Goal: Task Accomplishment & Management: Manage account settings

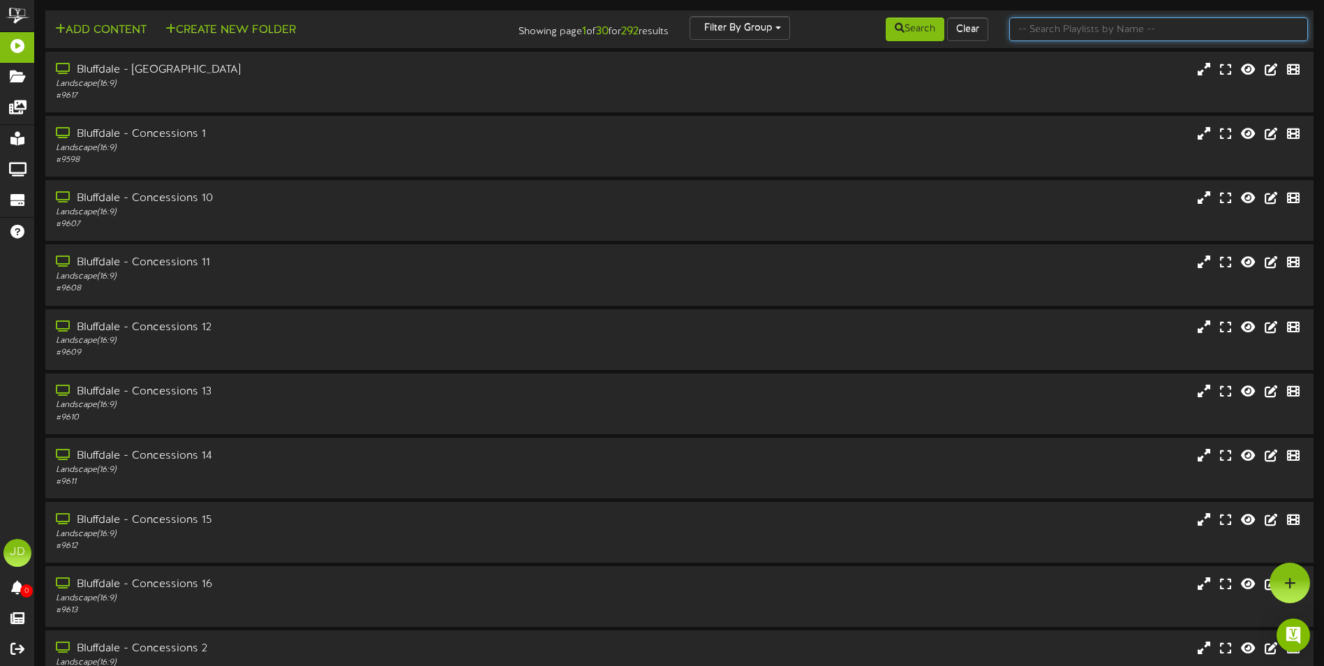
click at [1043, 33] on input "text" at bounding box center [1159, 29] width 299 height 24
type input "surprise"
click at [920, 32] on button "Search" at bounding box center [915, 29] width 59 height 24
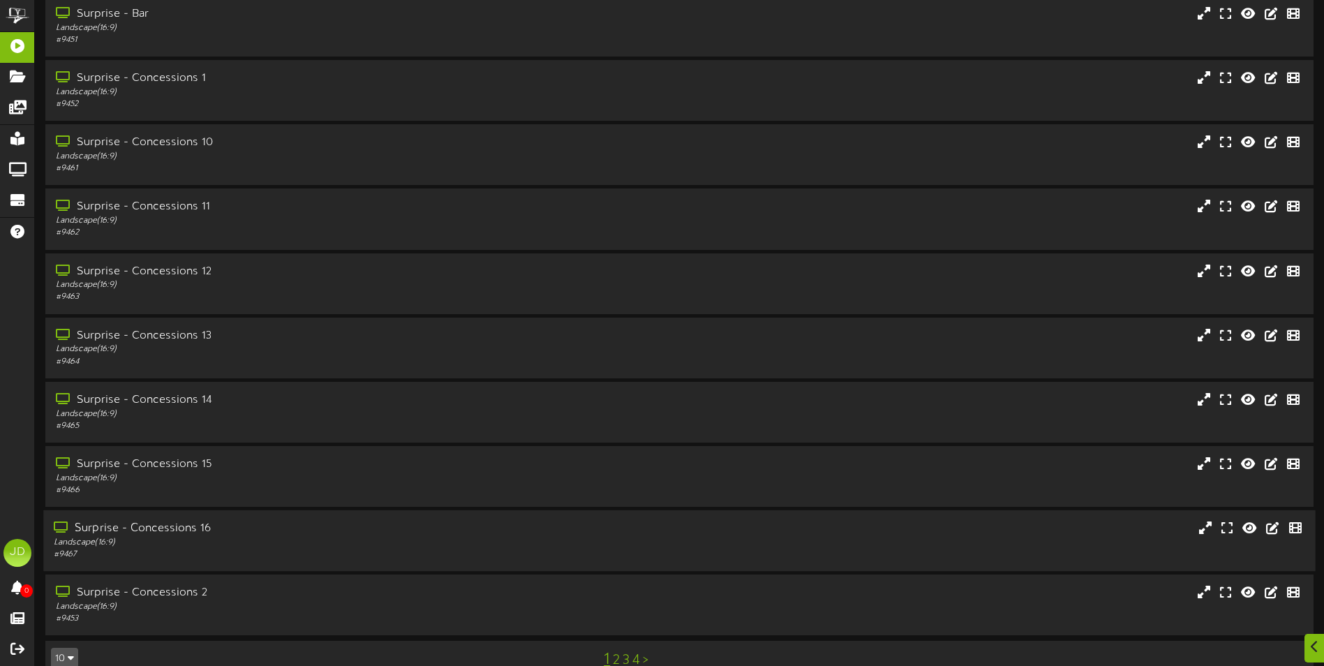
scroll to position [83, 0]
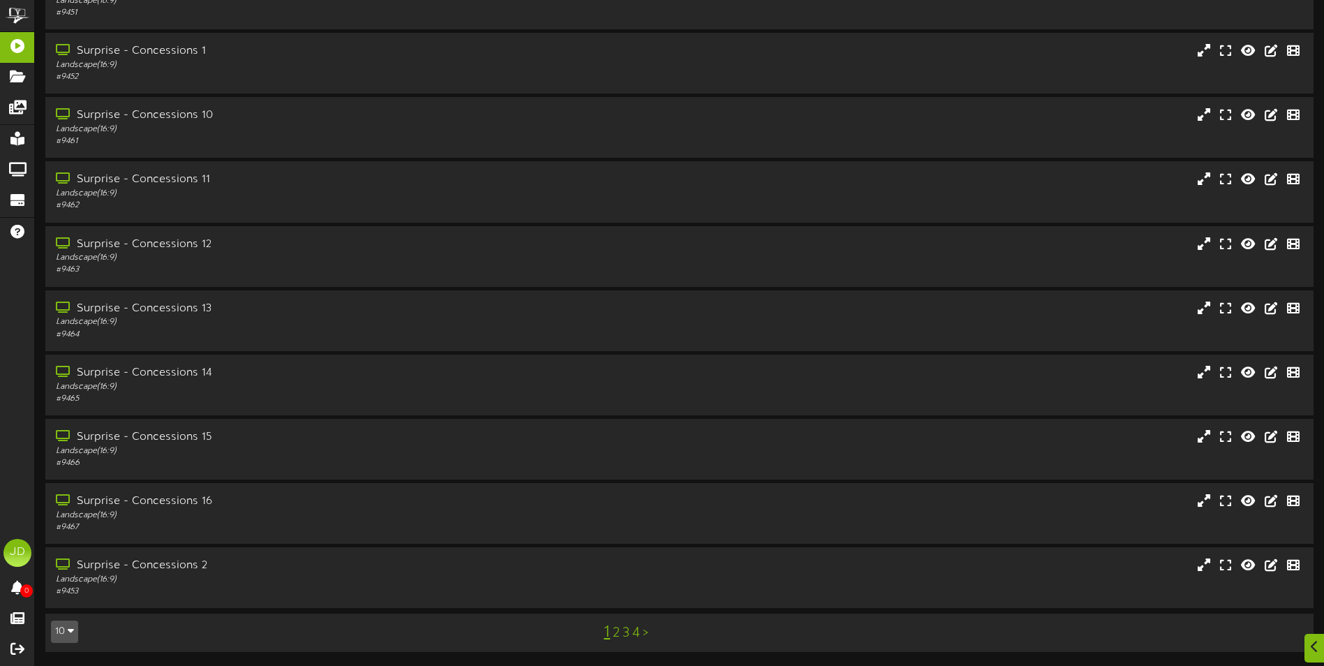
click at [624, 631] on link "3" at bounding box center [626, 633] width 7 height 15
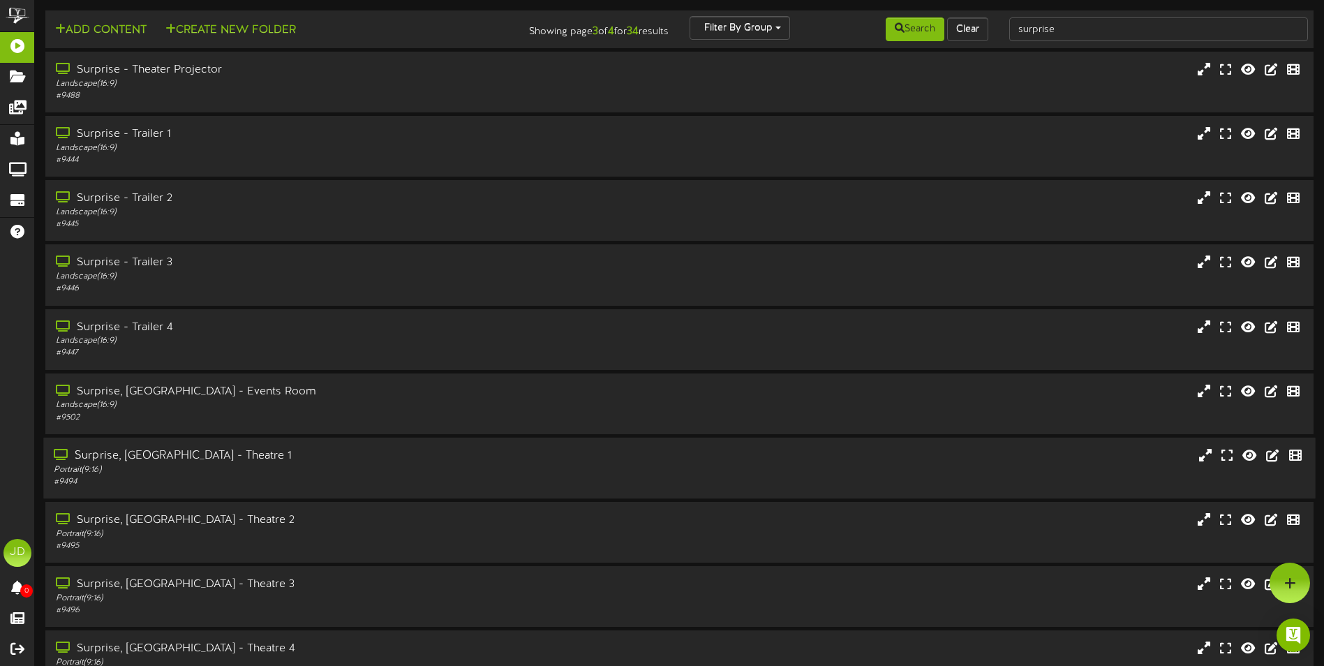
click at [397, 465] on div "Portrait ( 9:16 )" at bounding box center [308, 470] width 509 height 12
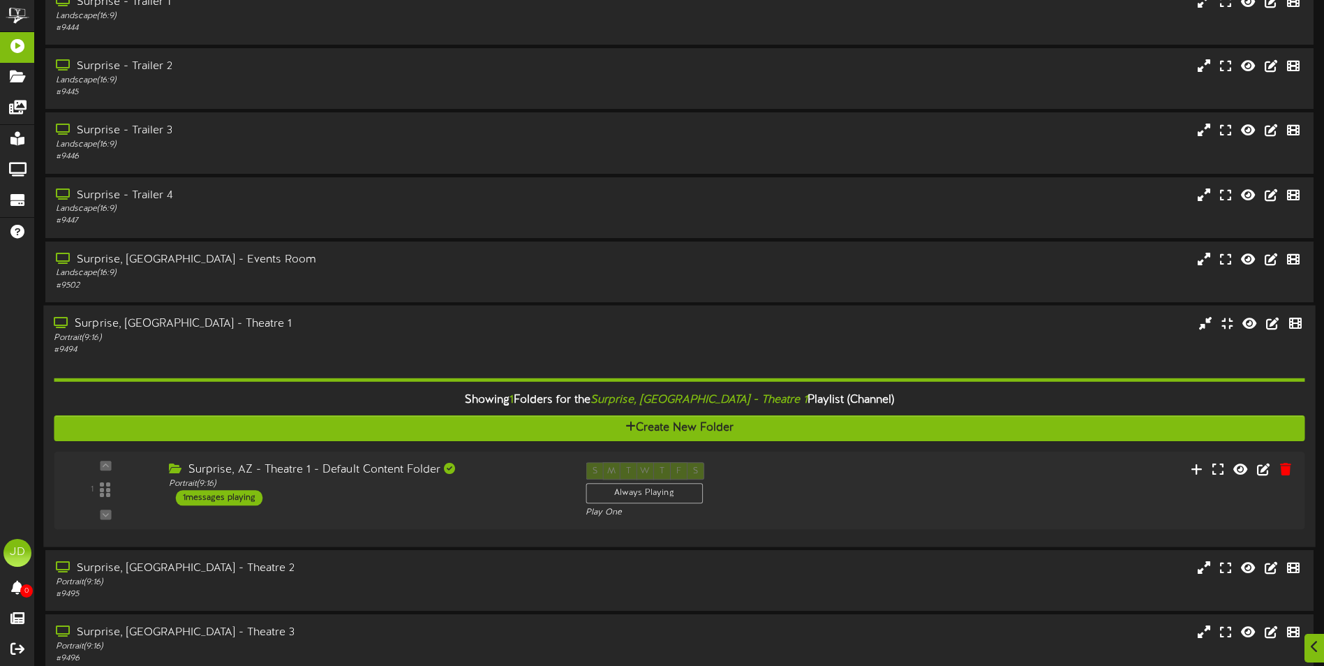
scroll to position [263, 0]
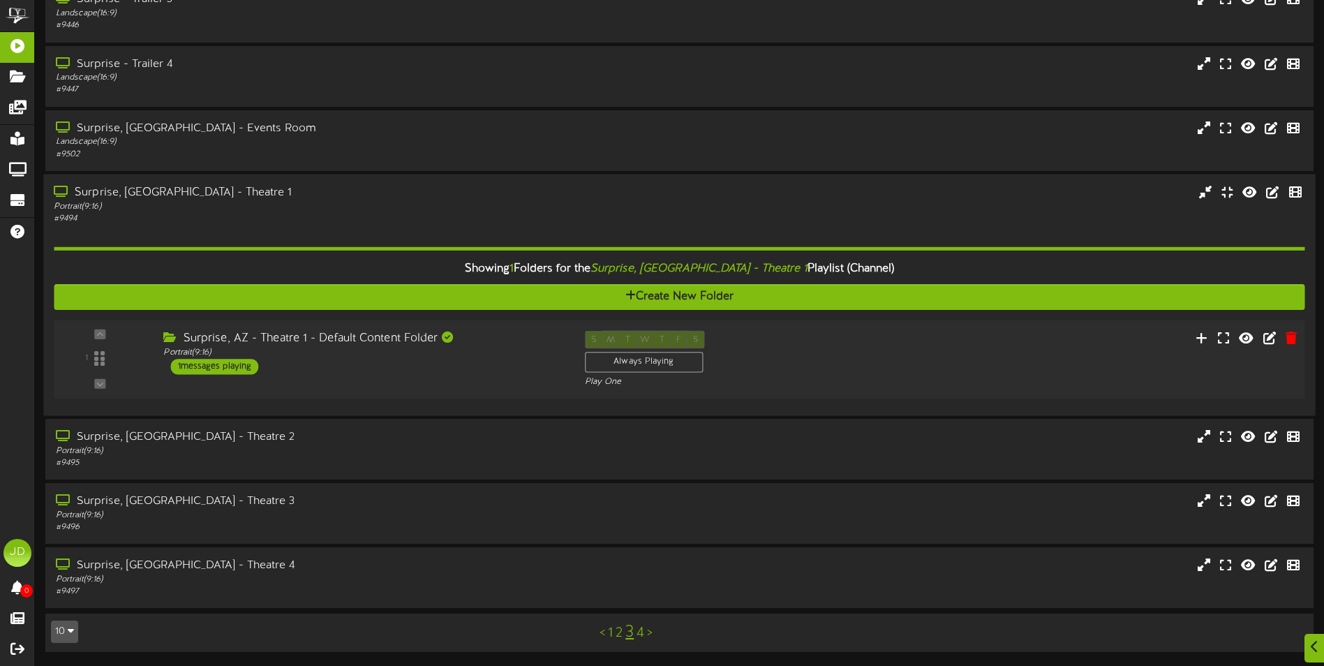
click at [450, 390] on div "1 Portrait ( )" at bounding box center [679, 359] width 1264 height 79
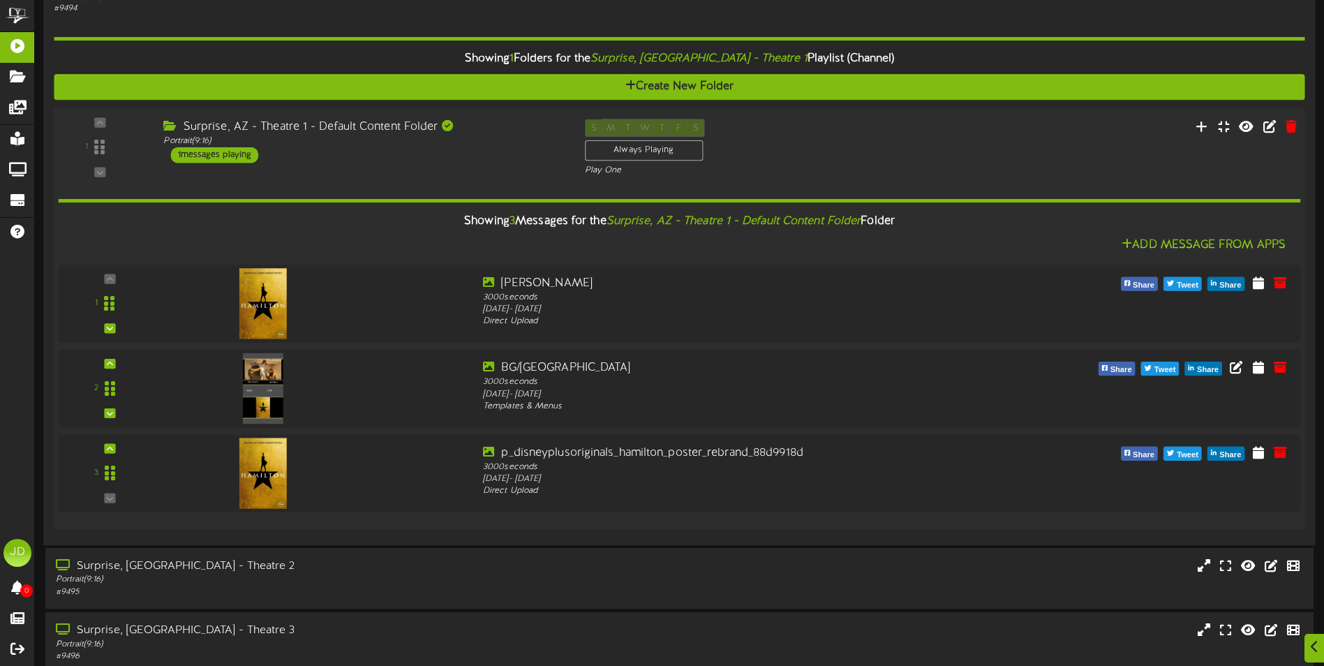
scroll to position [472, 0]
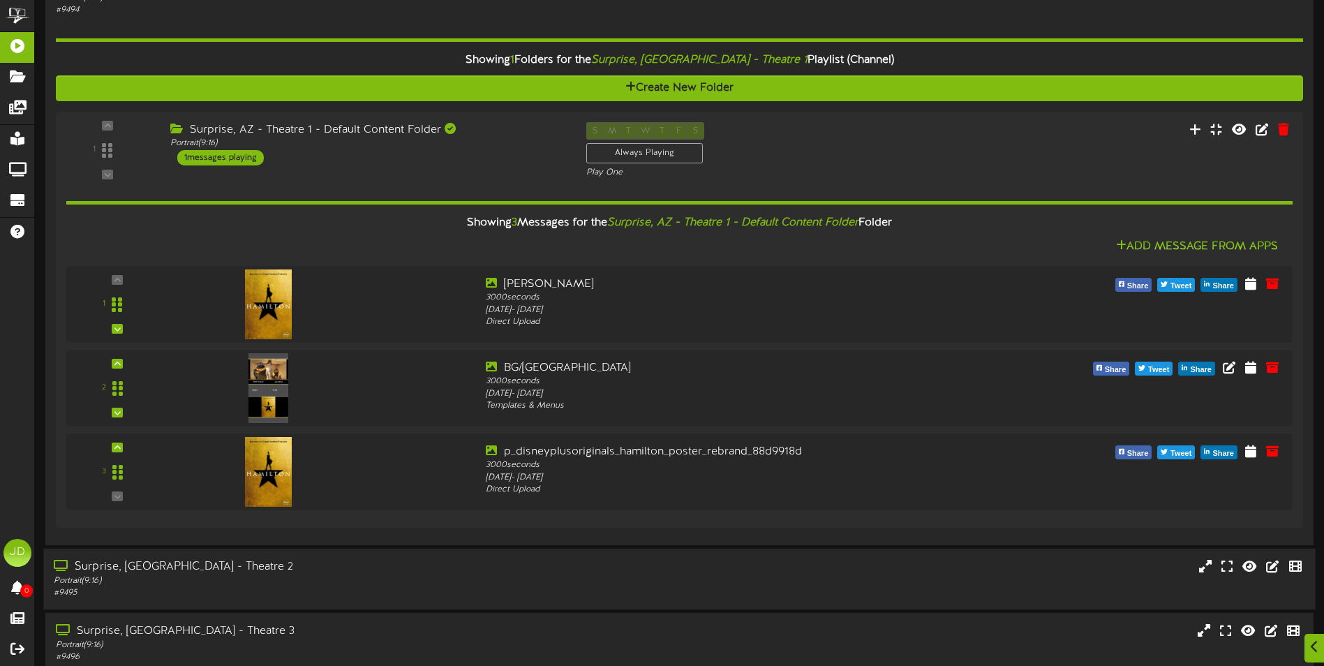
click at [430, 569] on div "Surprise, [GEOGRAPHIC_DATA] - Theatre 2" at bounding box center [308, 567] width 509 height 16
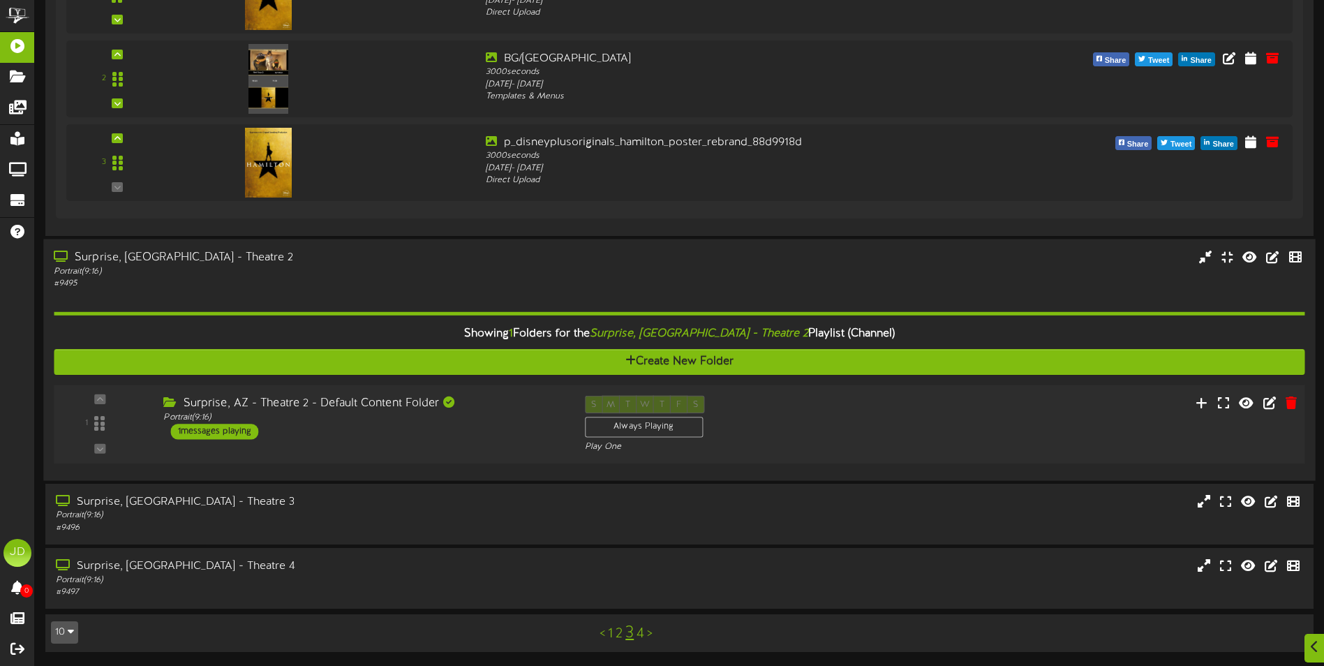
click at [460, 445] on div "1 ( 9:16" at bounding box center [679, 423] width 1264 height 57
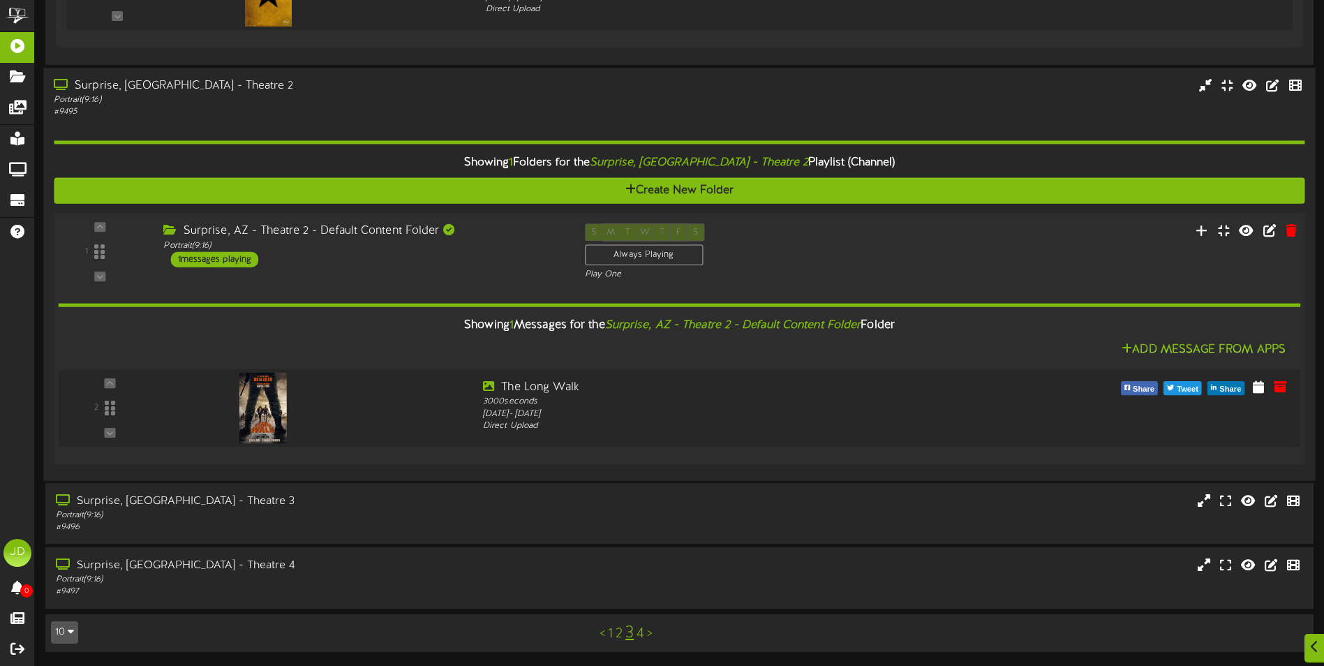
scroll to position [952, 0]
click at [320, 487] on div "Surprise, [GEOGRAPHIC_DATA] - Theatre 3 Portrait ( 9:16 ) # 9496" at bounding box center [679, 513] width 1272 height 61
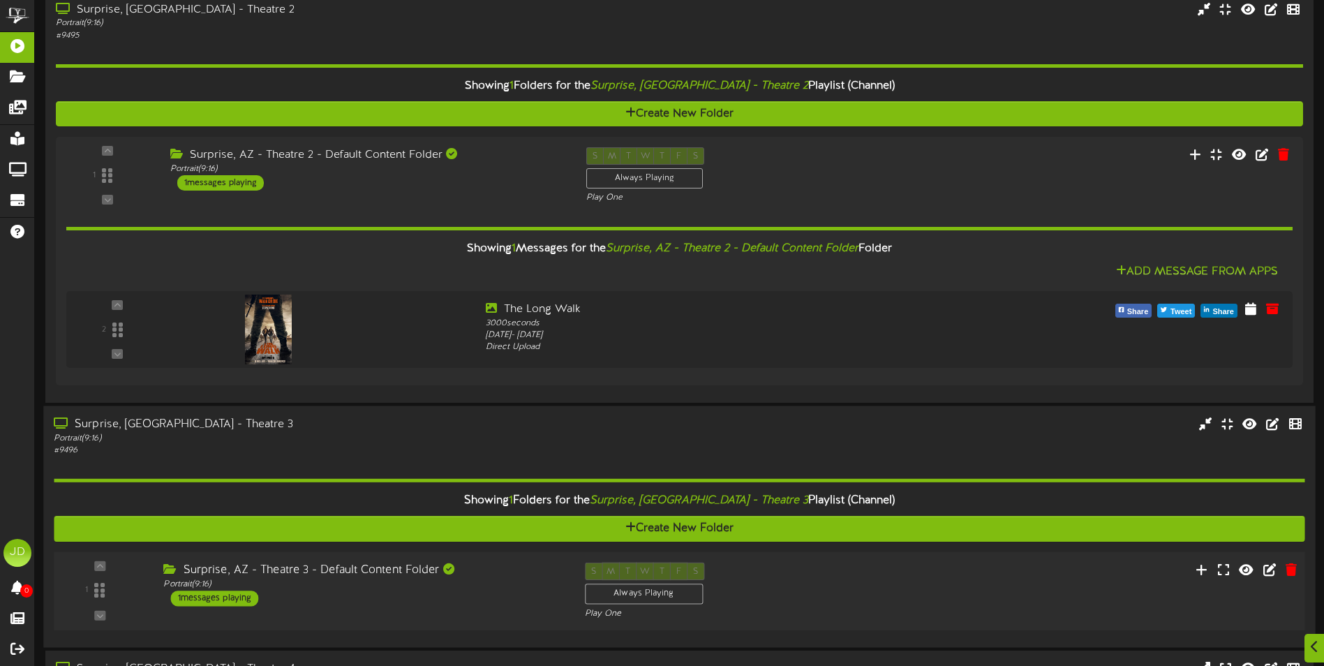
scroll to position [1132, 0]
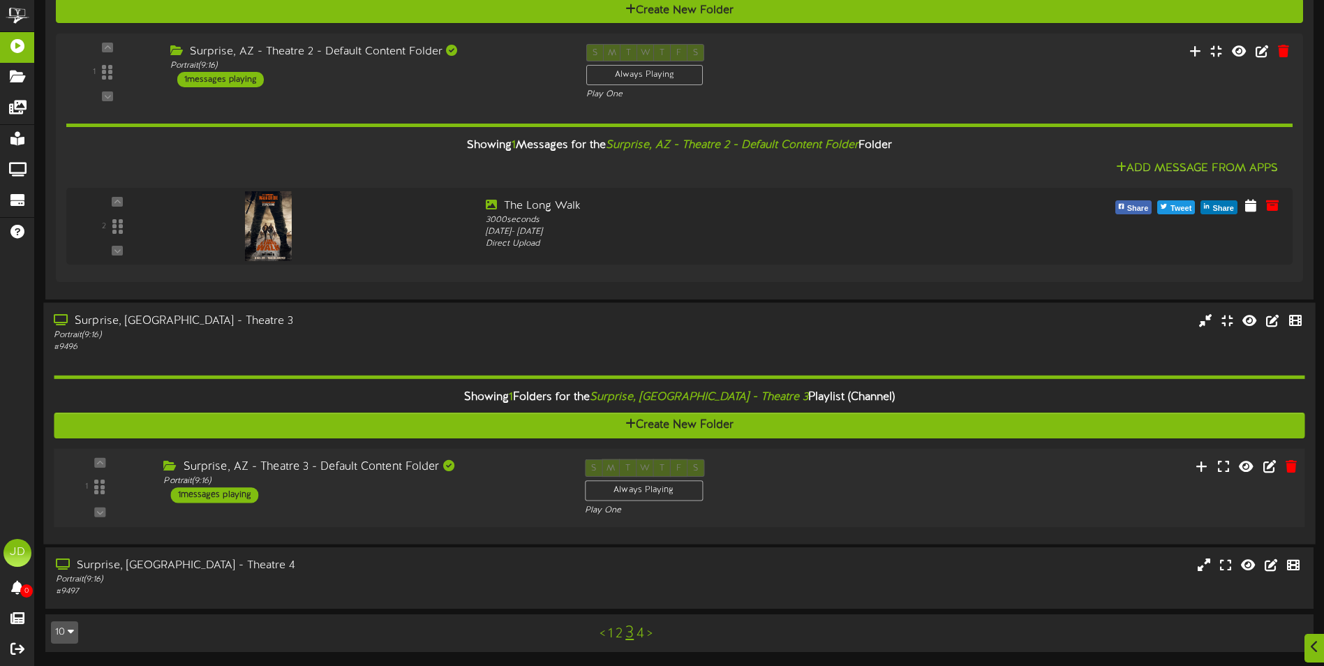
click at [453, 494] on div "Surprise, AZ - Theatre 3 - Default Content Folder Portrait ( 9:16 ) 1 messages …" at bounding box center [363, 481] width 421 height 44
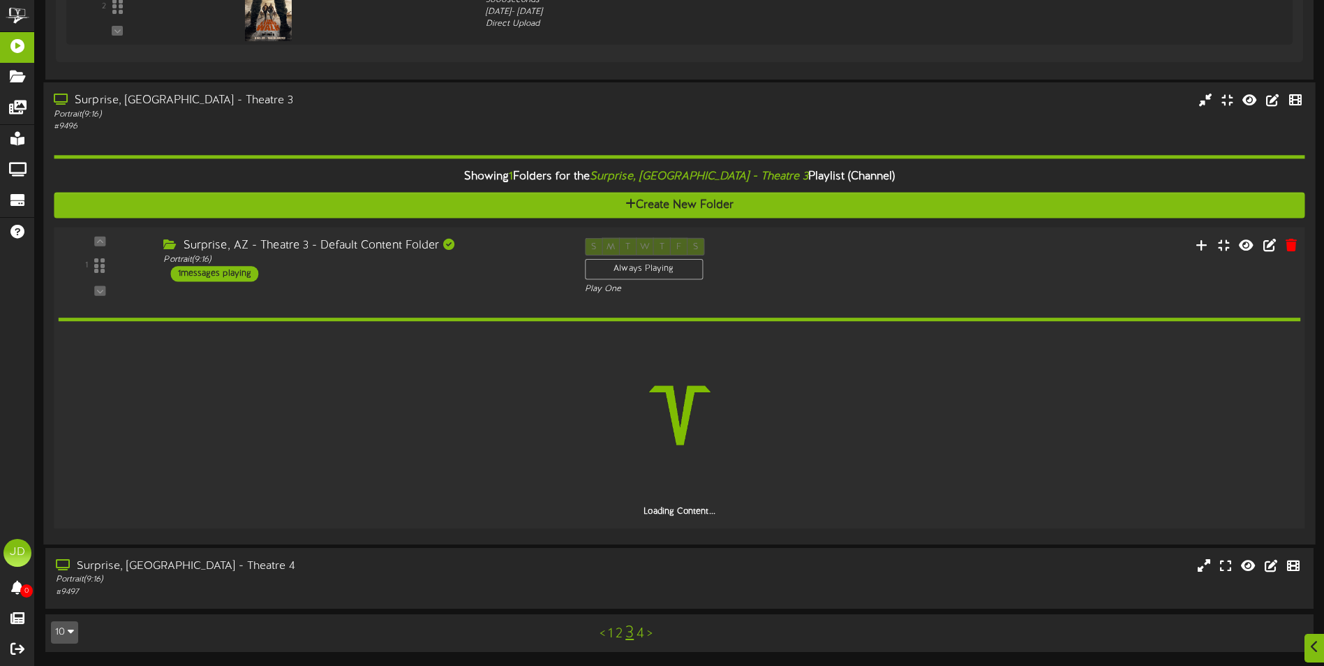
scroll to position [1303, 0]
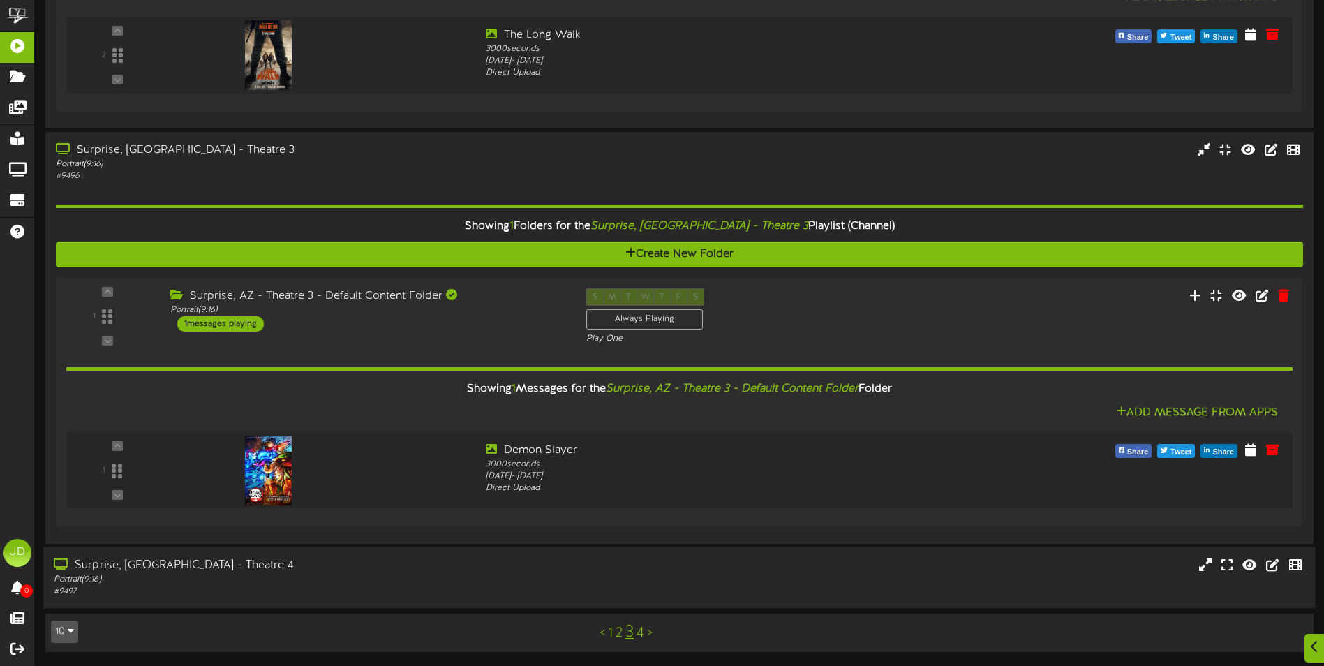
click at [396, 575] on div "Portrait ( 9:16 )" at bounding box center [308, 580] width 509 height 12
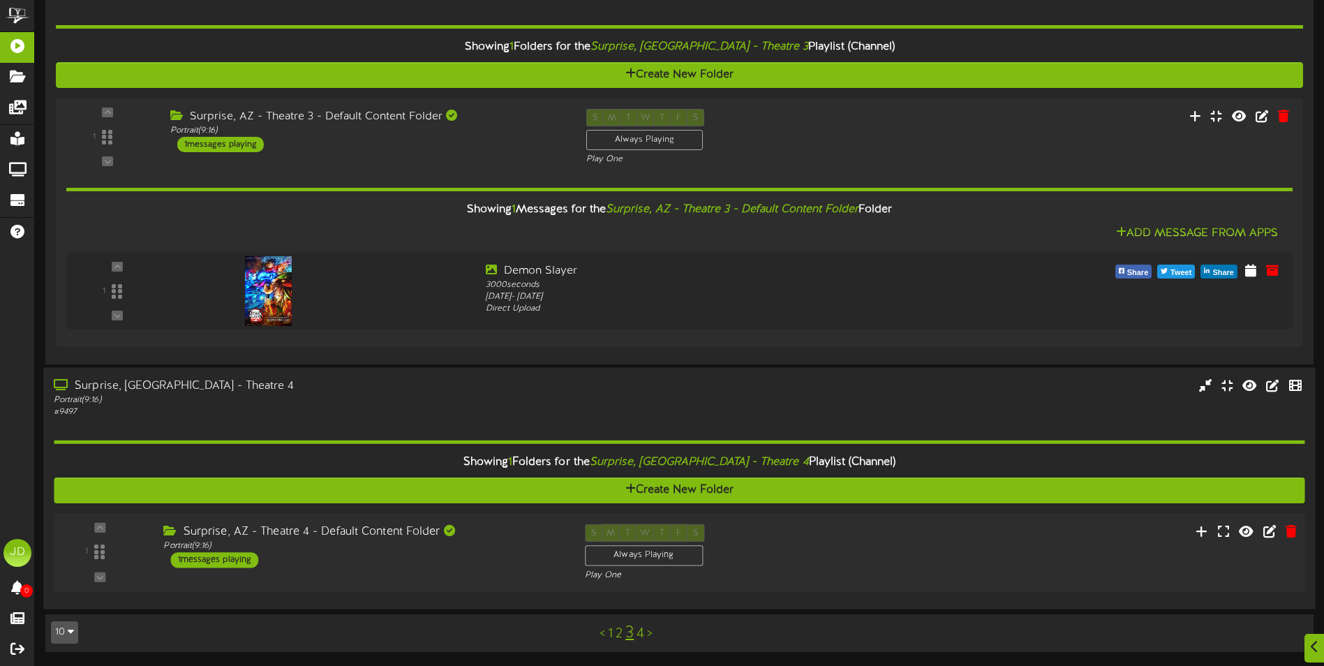
click at [475, 554] on div "Surprise, AZ - Theatre 4 - Default Content Folder Portrait ( 9:16 ) 1 messages …" at bounding box center [363, 546] width 421 height 44
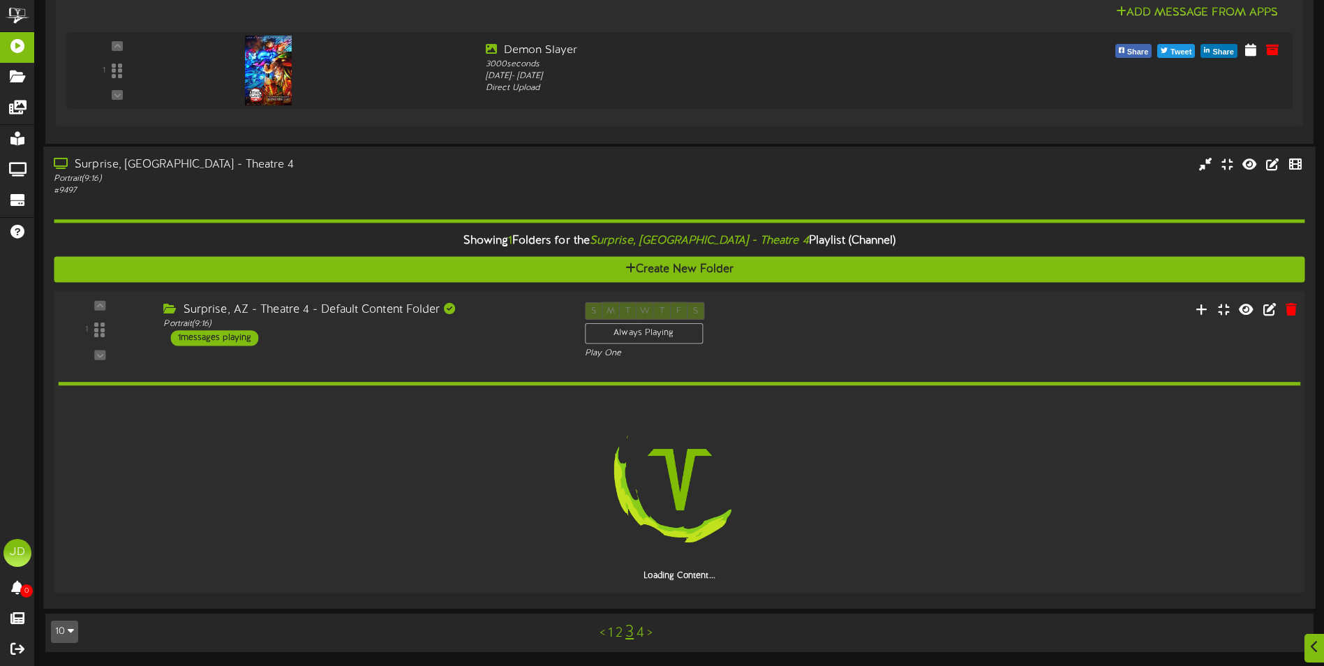
scroll to position [1654, 0]
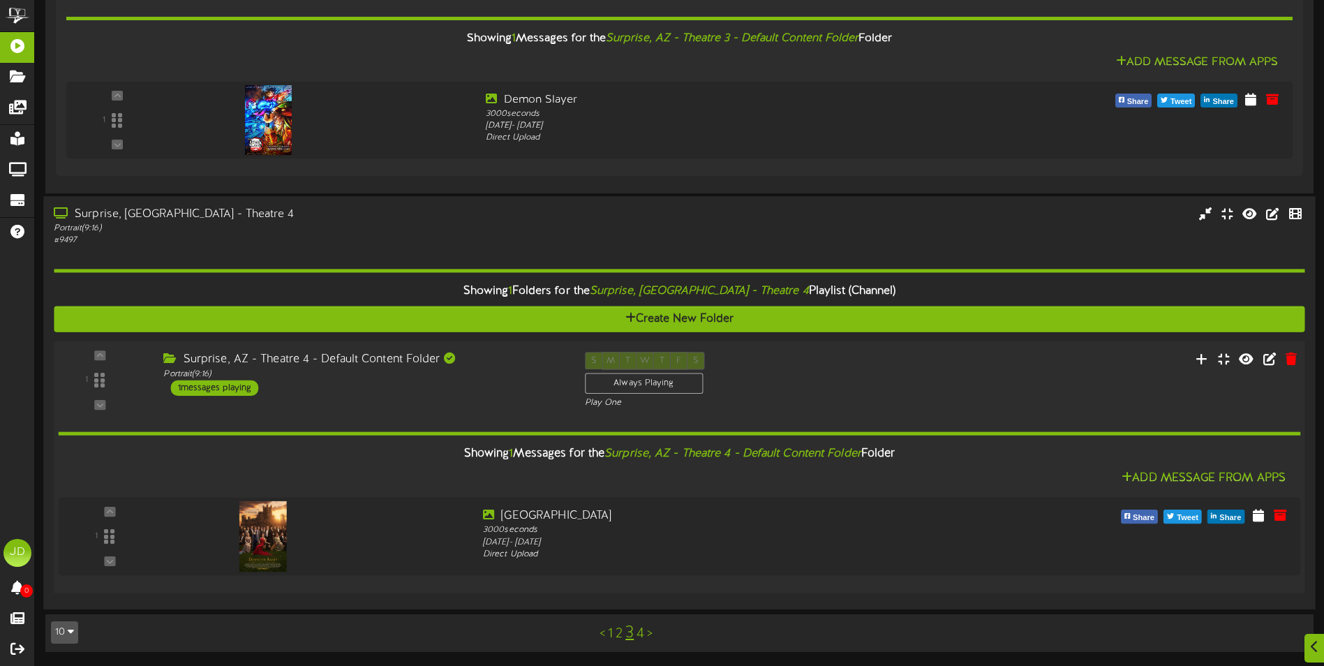
click at [640, 634] on link "4" at bounding box center [641, 633] width 8 height 15
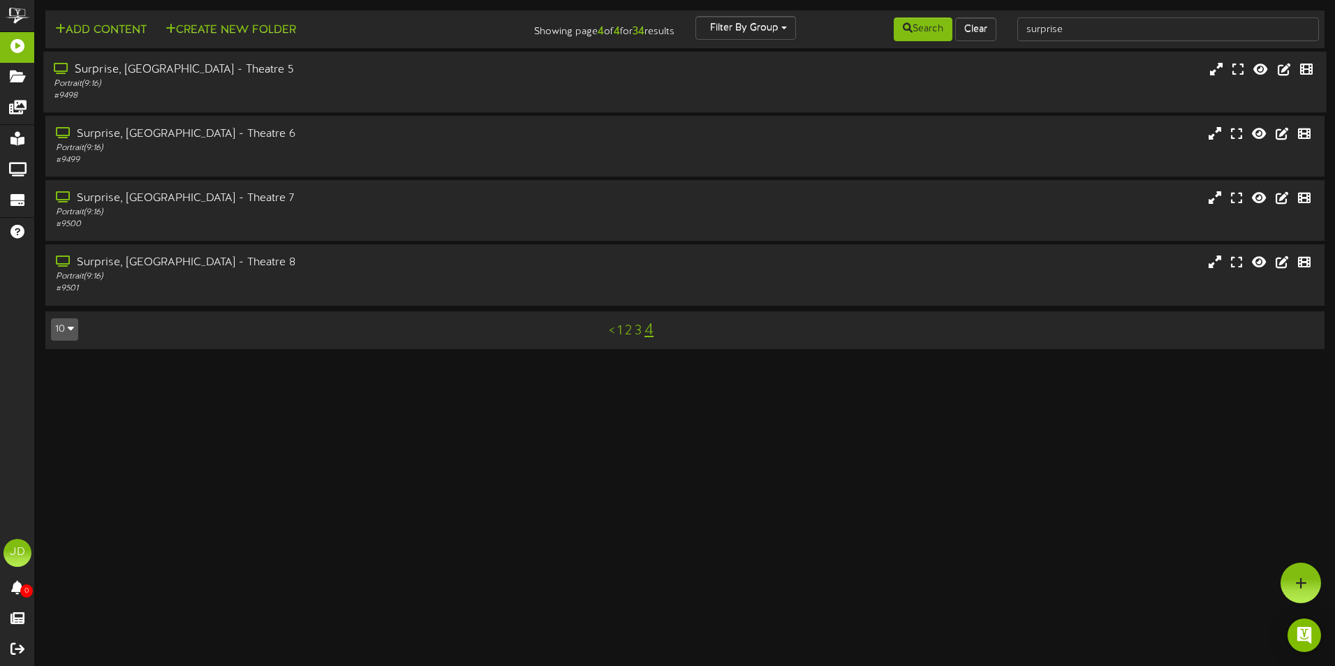
click at [223, 92] on div "# 9498" at bounding box center [311, 96] width 514 height 12
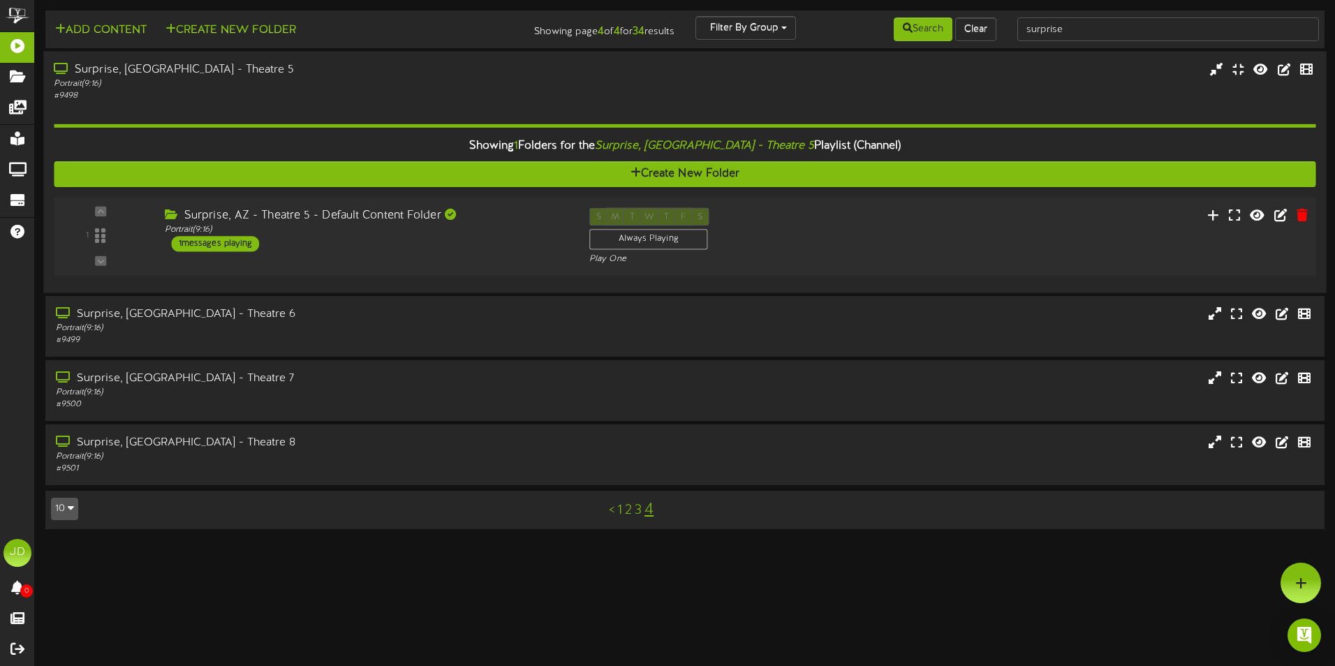
click at [452, 252] on div "1 ( 9:16" at bounding box center [684, 236] width 1274 height 57
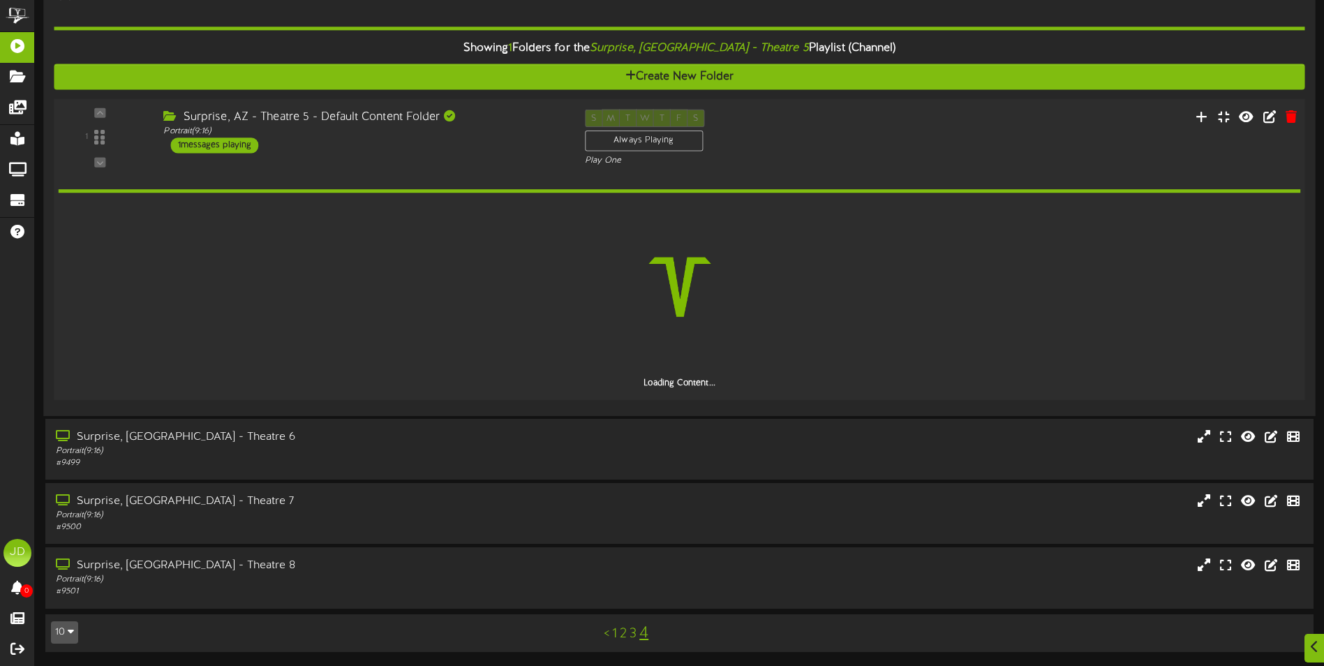
scroll to position [47, 0]
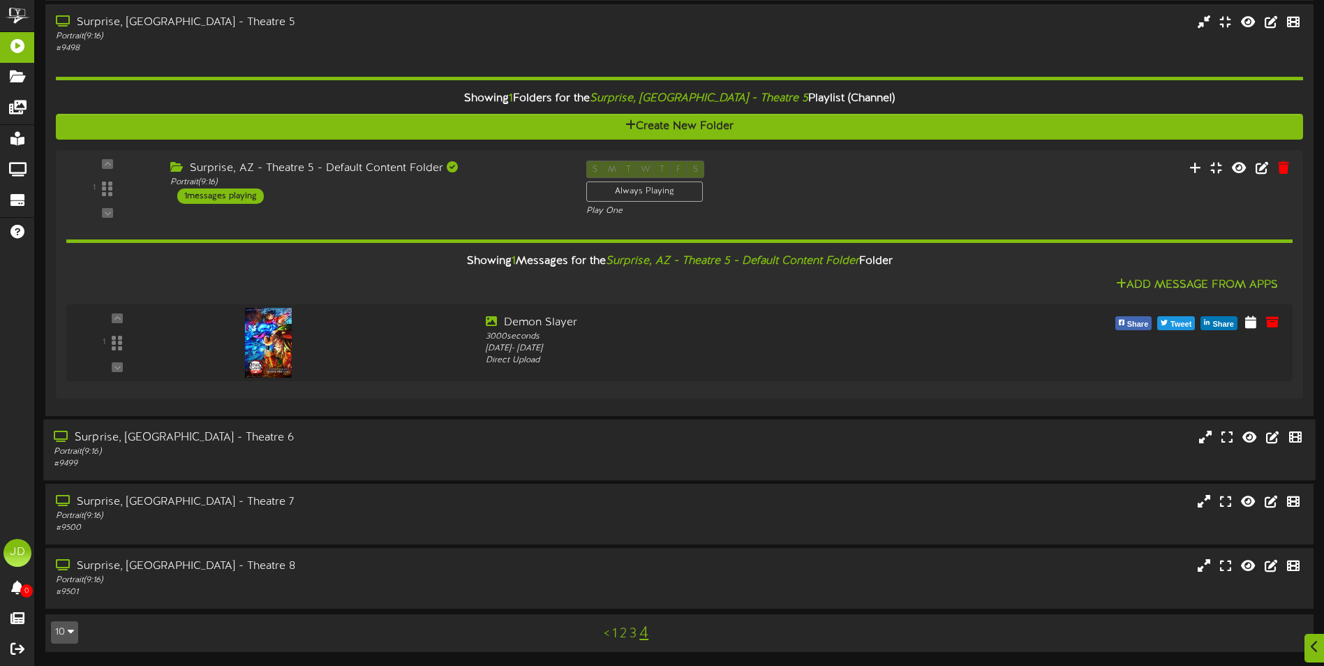
click at [428, 447] on div "Portrait ( 9:16 )" at bounding box center [308, 452] width 509 height 12
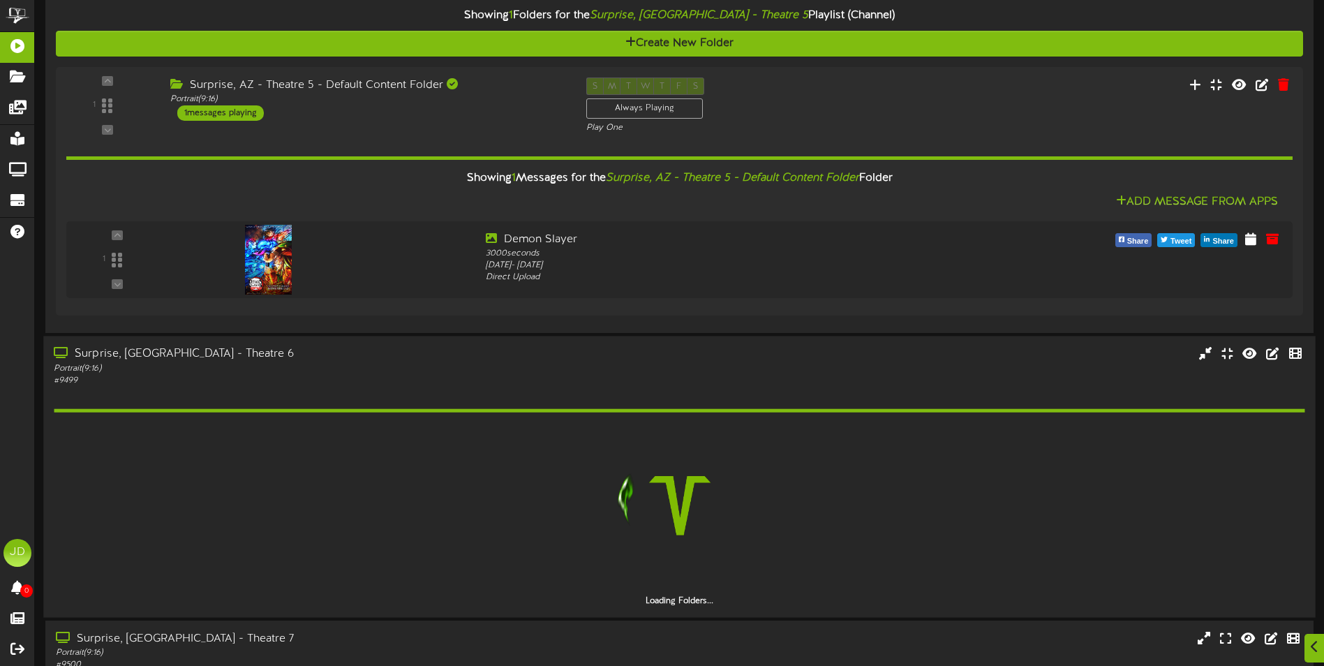
scroll to position [268, 0]
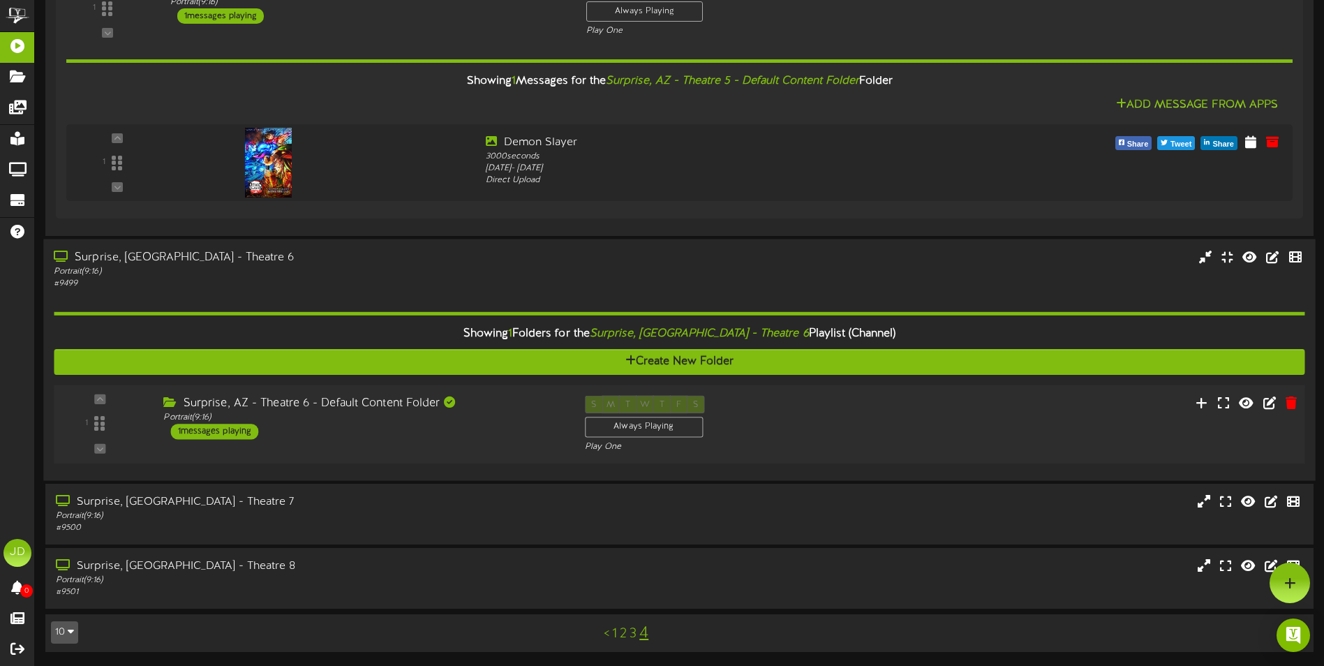
click at [443, 431] on div "Surprise, AZ - Theatre 6 - Default Content Folder Portrait ( 9:16 ) 1 messages …" at bounding box center [363, 417] width 421 height 44
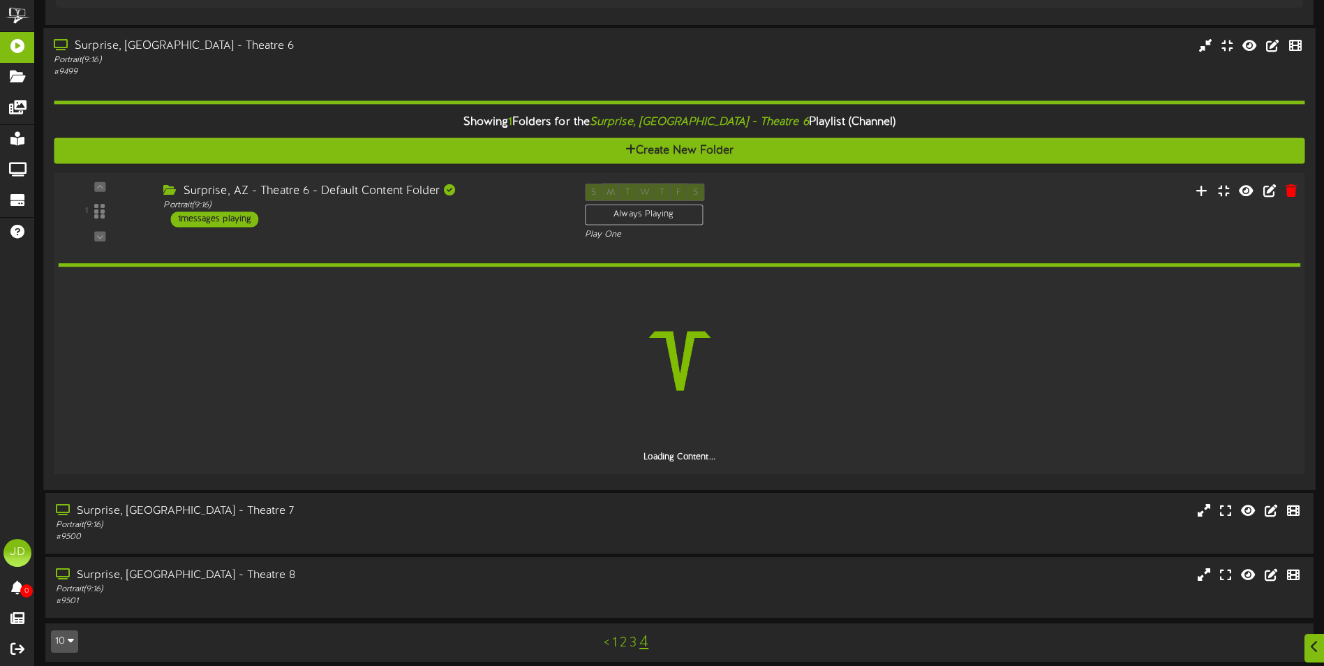
scroll to position [448, 0]
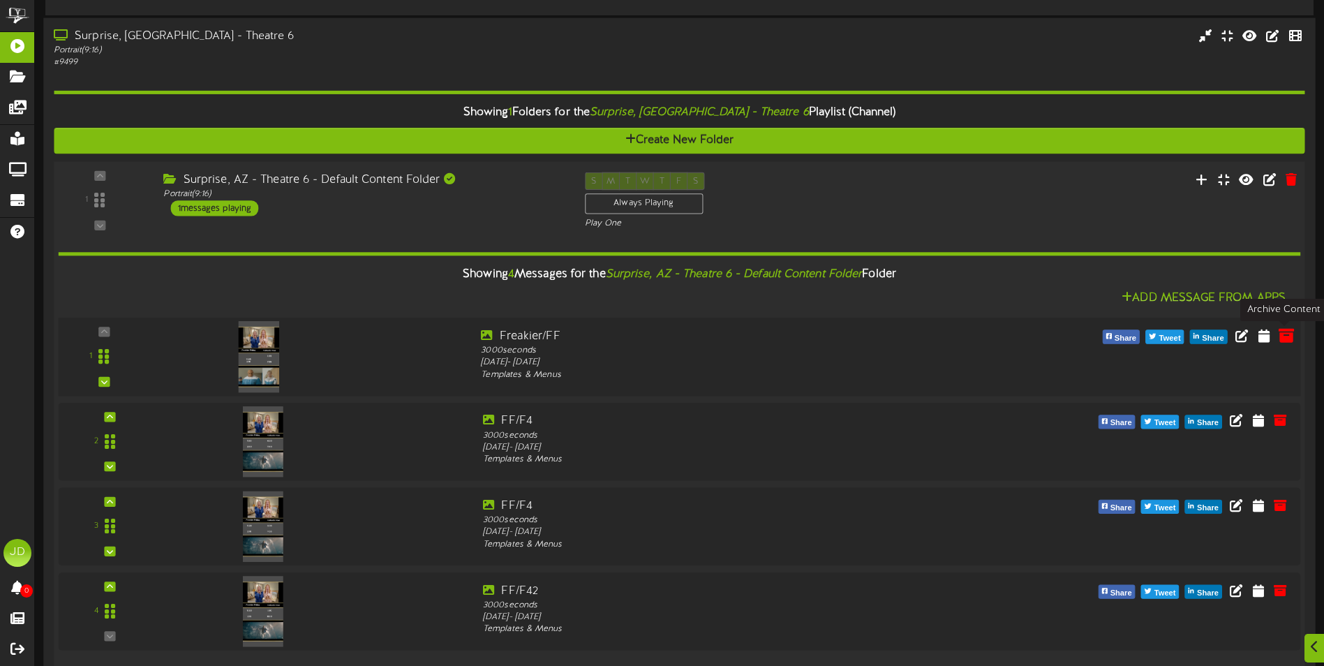
click at [1289, 339] on icon at bounding box center [1286, 334] width 15 height 15
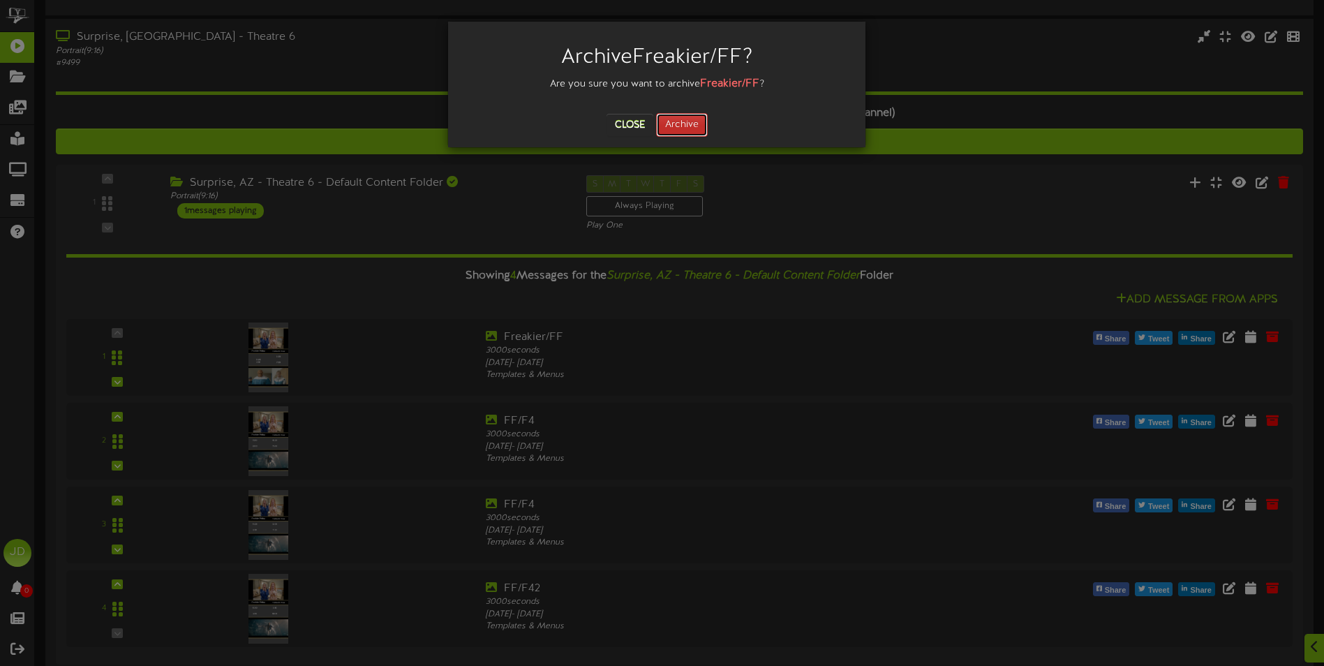
click at [698, 120] on button "Archive" at bounding box center [682, 125] width 52 height 24
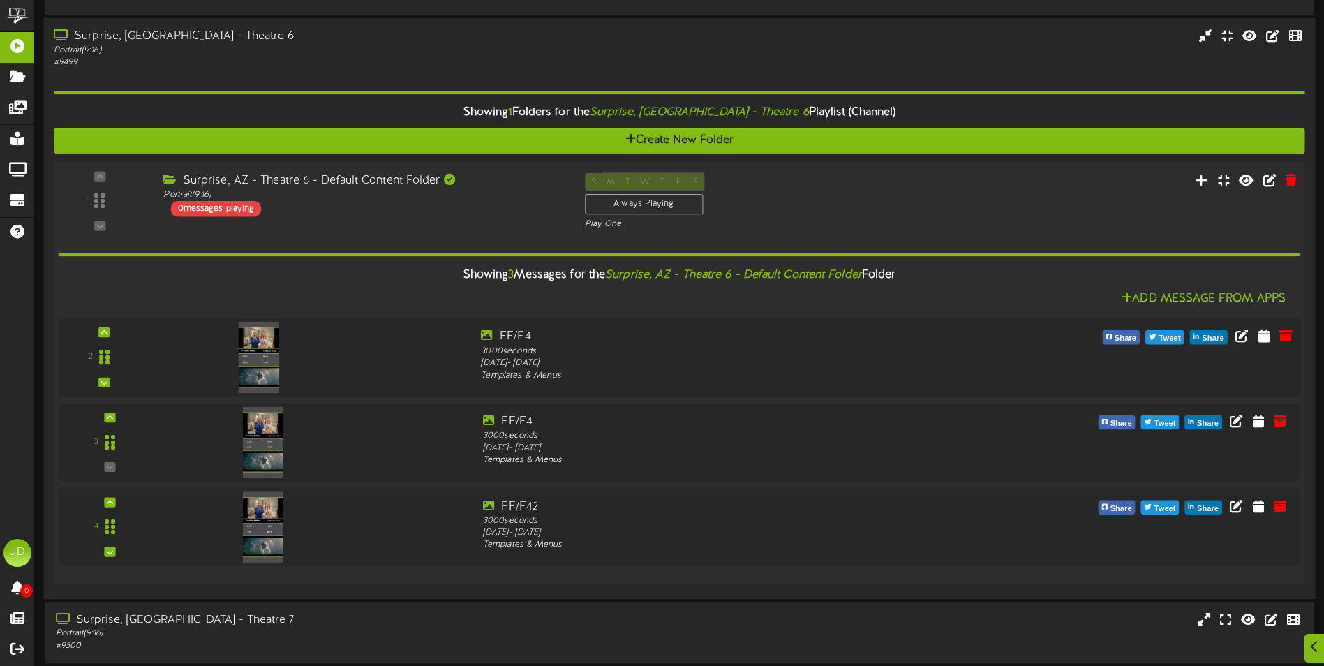
click at [275, 353] on img at bounding box center [259, 356] width 40 height 71
click at [1269, 336] on icon at bounding box center [1264, 334] width 14 height 15
select select "*"
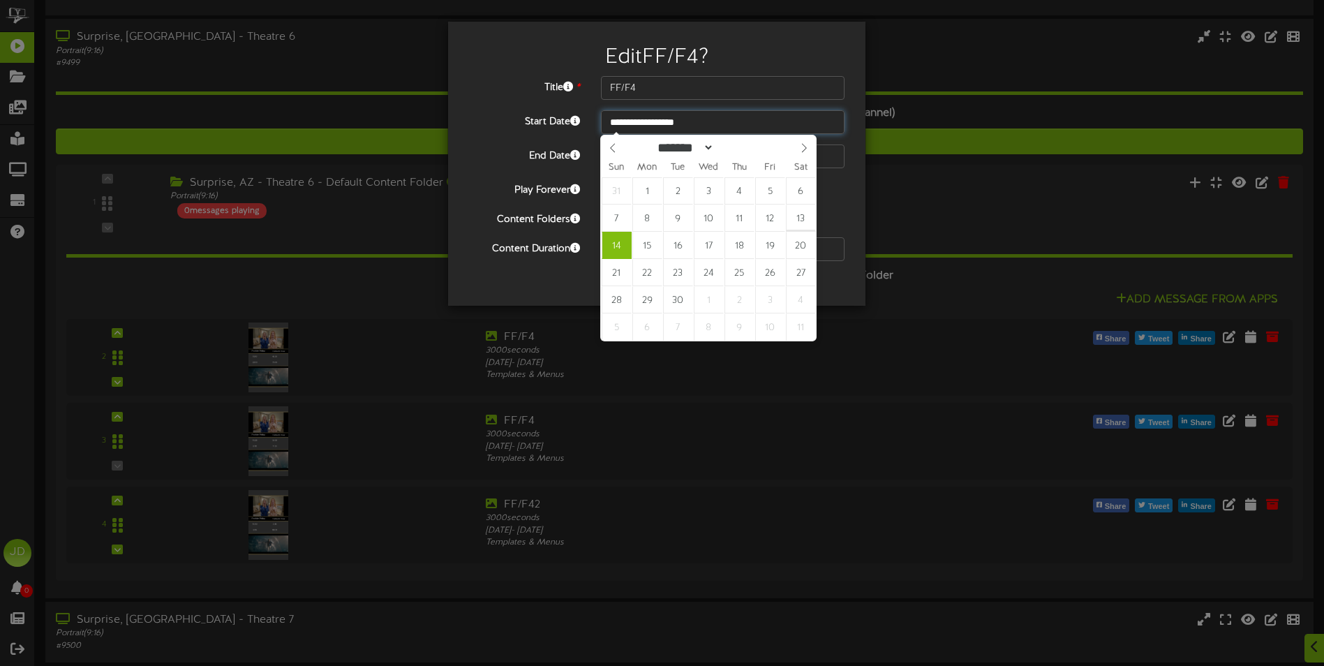
click at [719, 121] on input "**********" at bounding box center [723, 122] width 244 height 24
type input "**********"
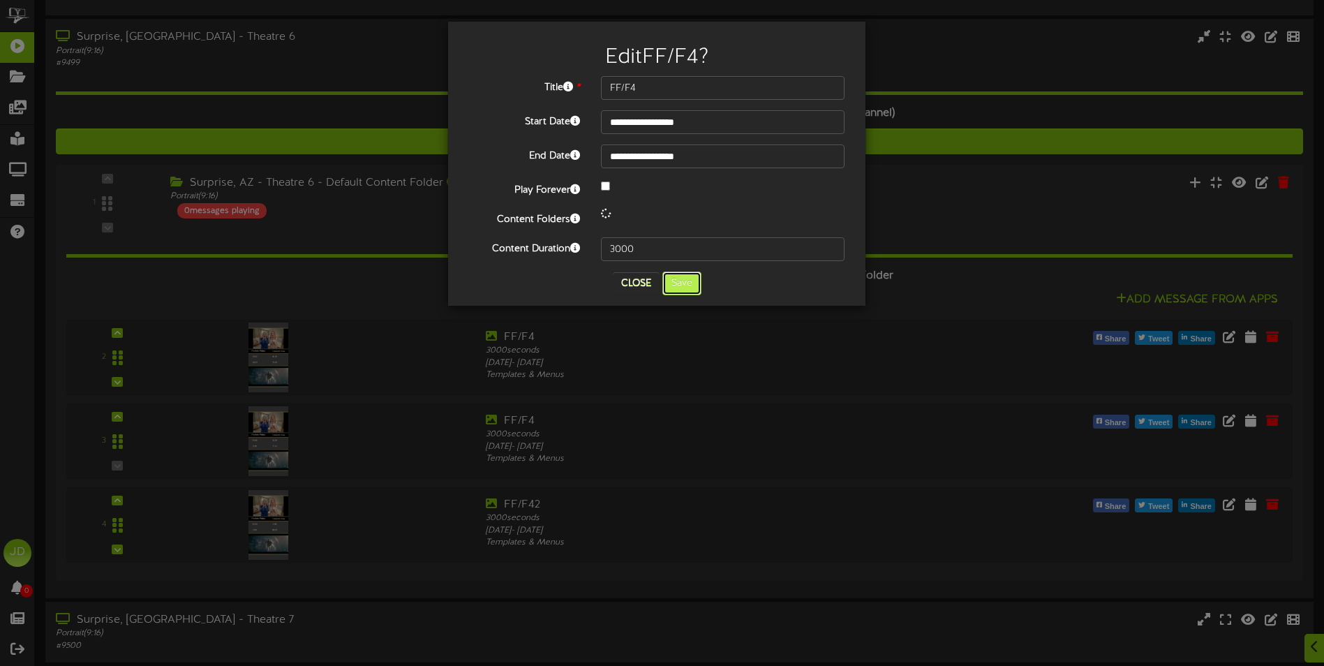
click at [685, 281] on button "Save" at bounding box center [682, 284] width 39 height 24
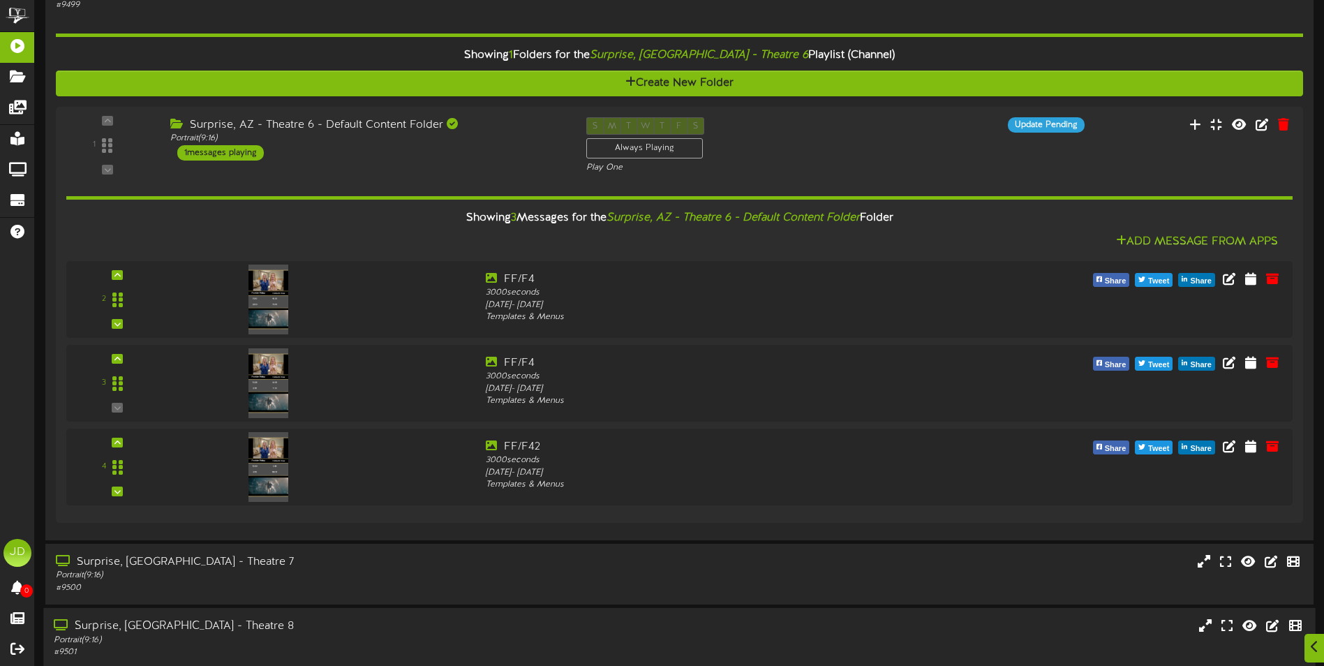
scroll to position [566, 0]
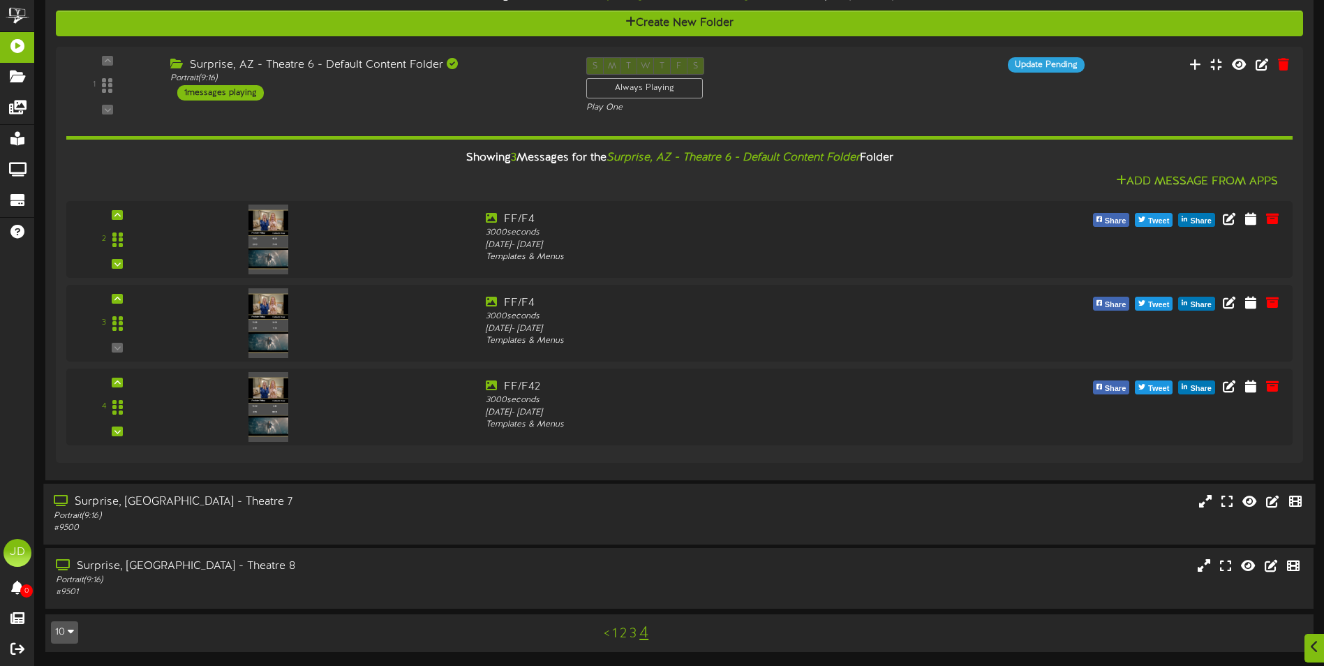
click at [352, 517] on div "Portrait ( 9:16 )" at bounding box center [308, 516] width 509 height 12
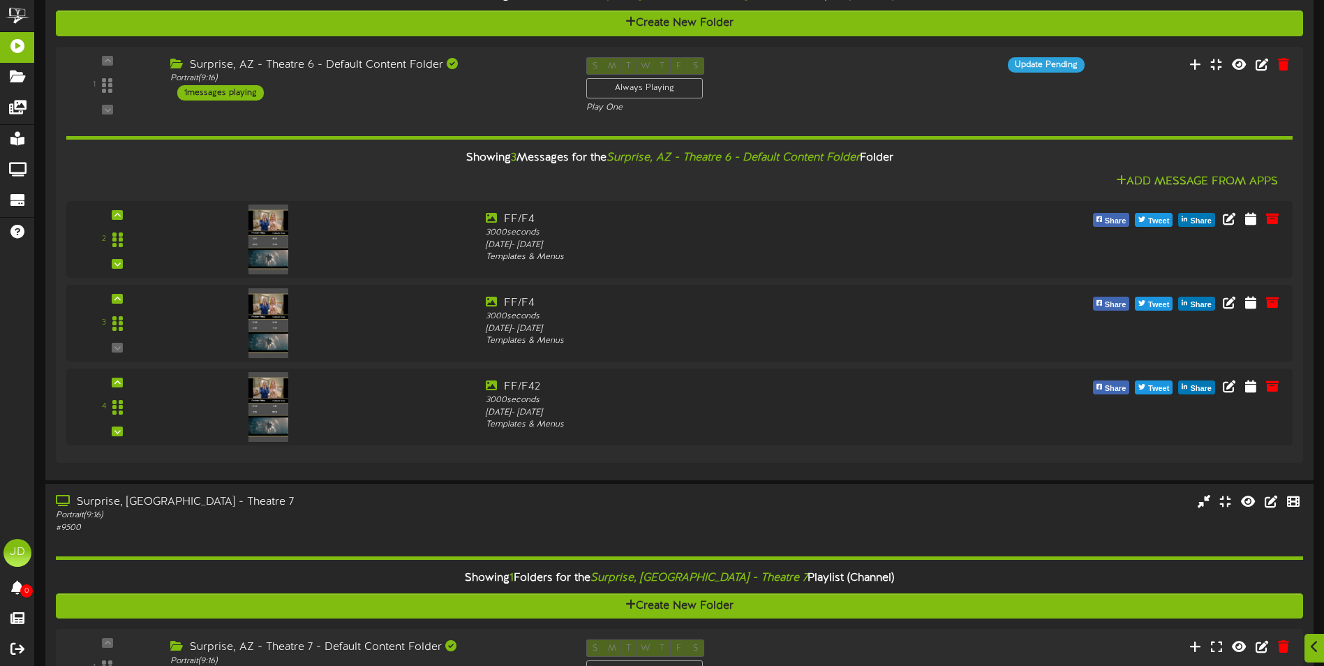
scroll to position [746, 0]
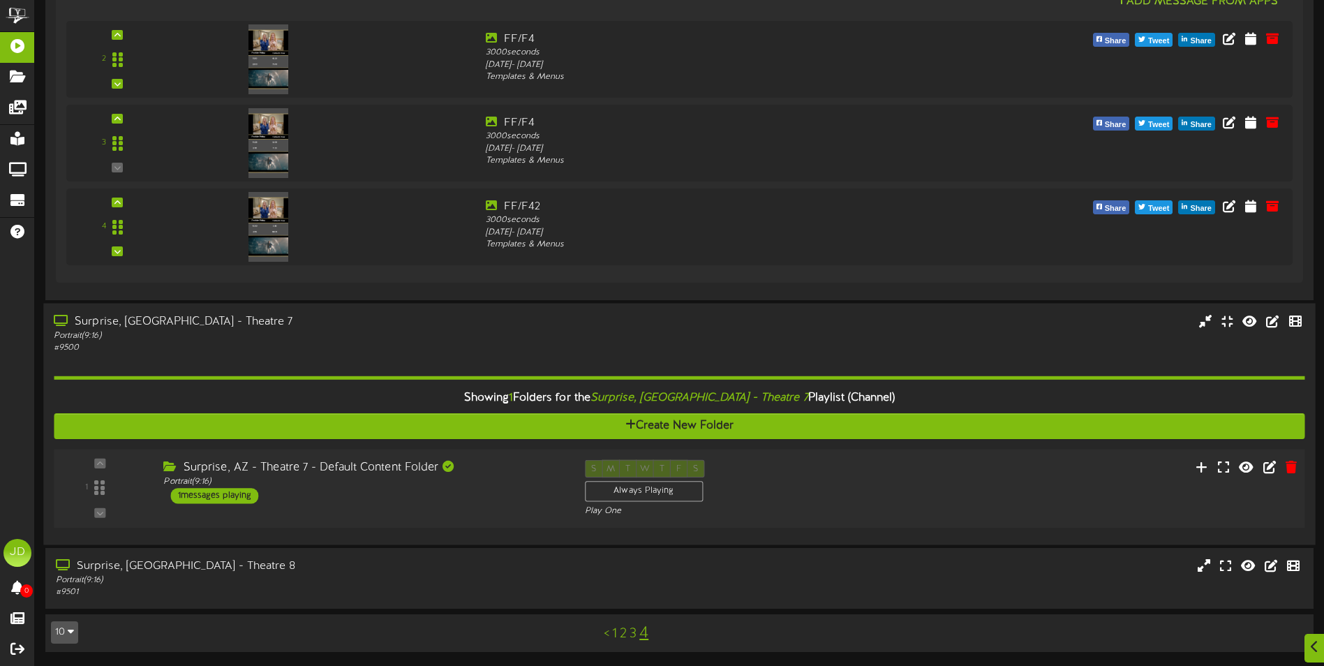
click at [454, 509] on div "1 ( 9:16" at bounding box center [679, 487] width 1264 height 57
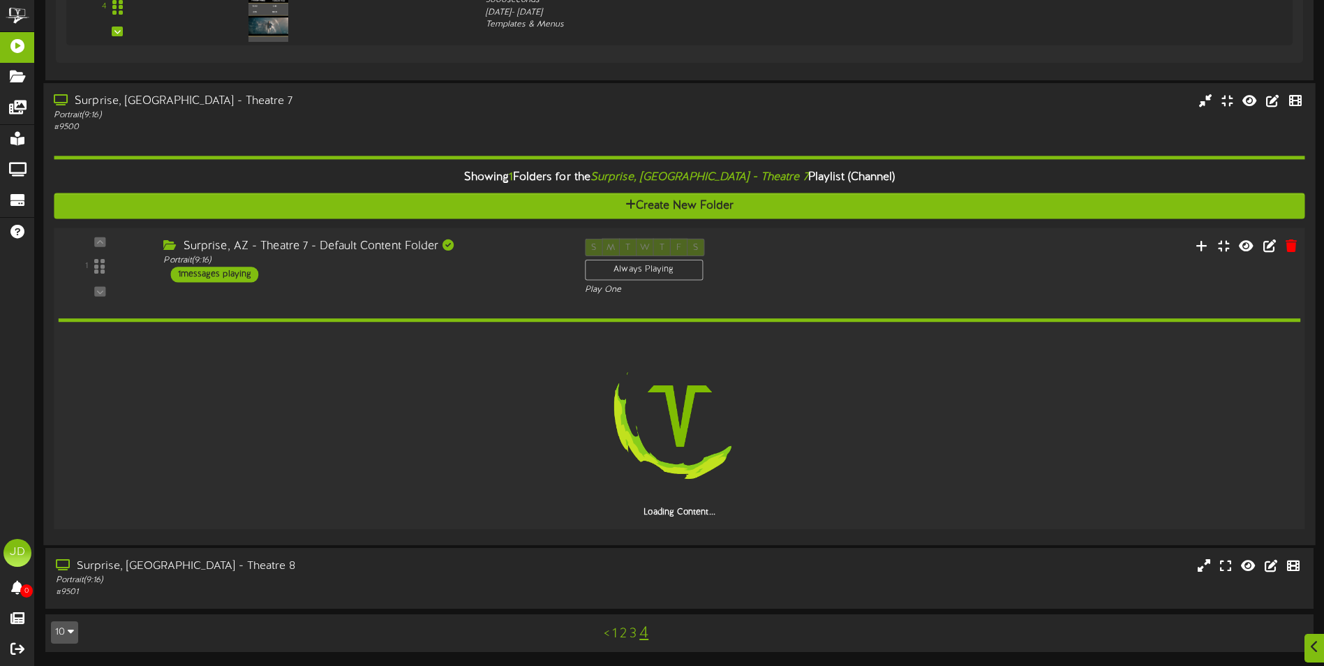
scroll to position [917, 0]
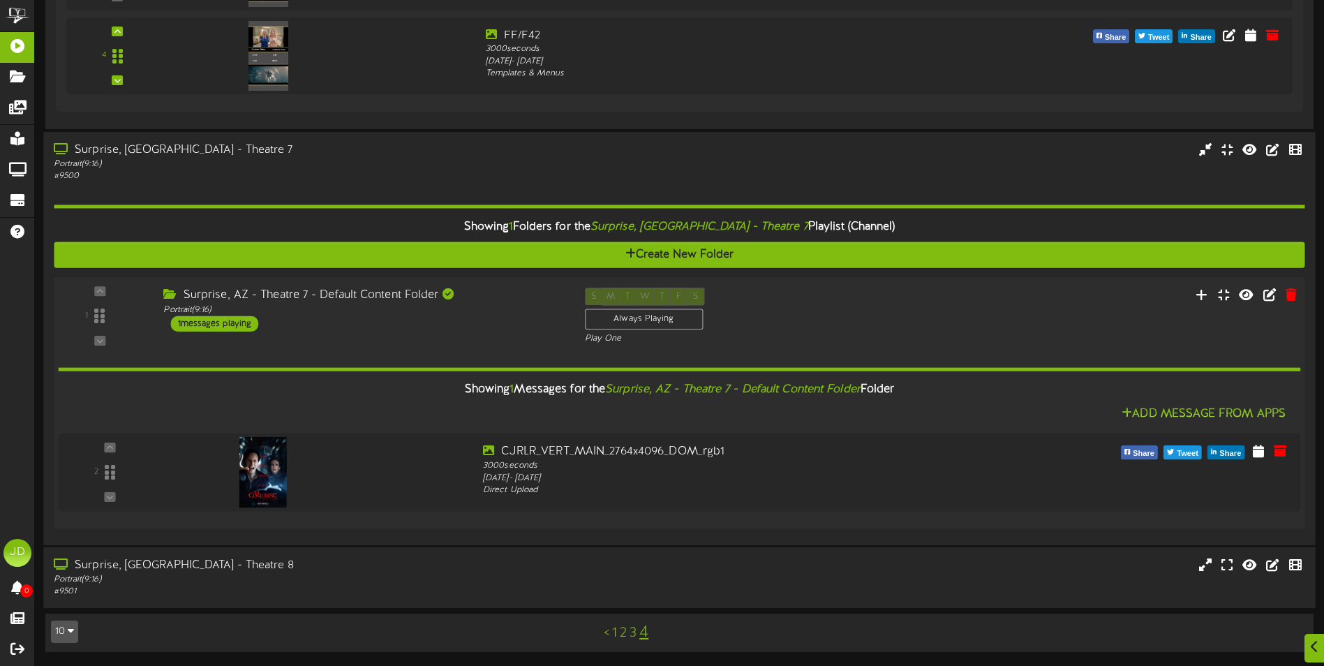
click at [378, 584] on div "Portrait ( 9:16 )" at bounding box center [308, 580] width 509 height 12
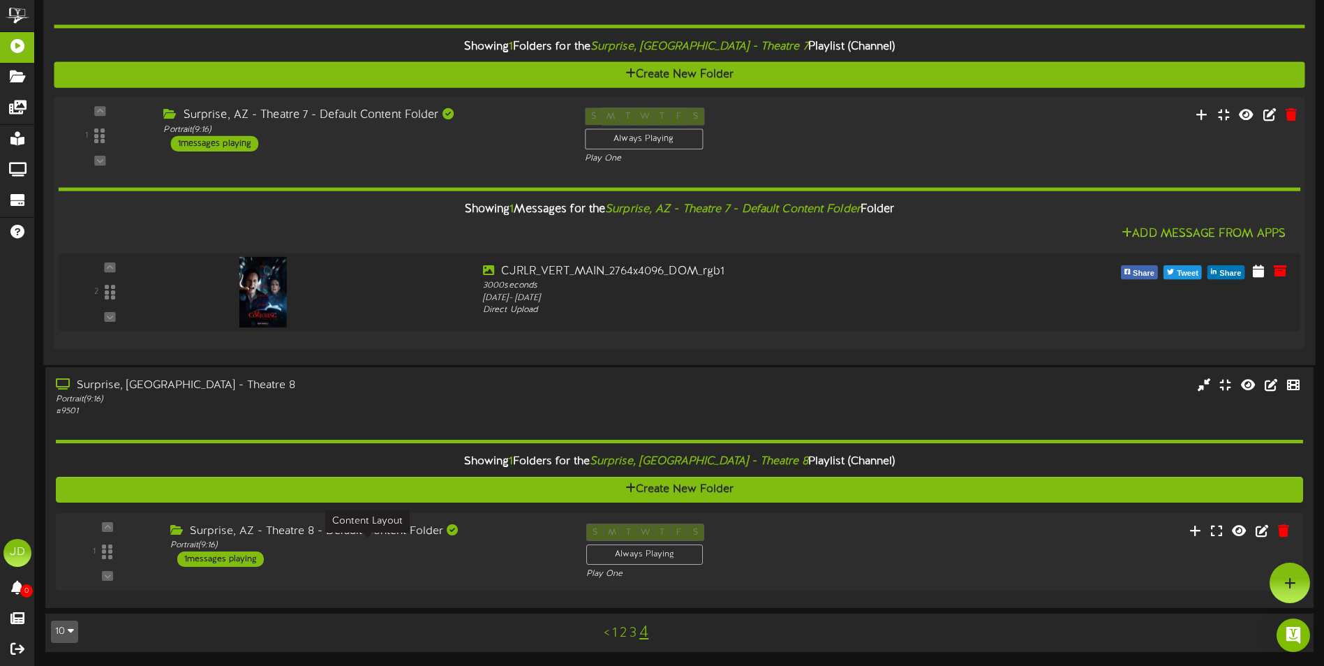
scroll to position [1097, 0]
click at [378, 549] on div "Portrait ( 9:16 )" at bounding box center [367, 546] width 395 height 12
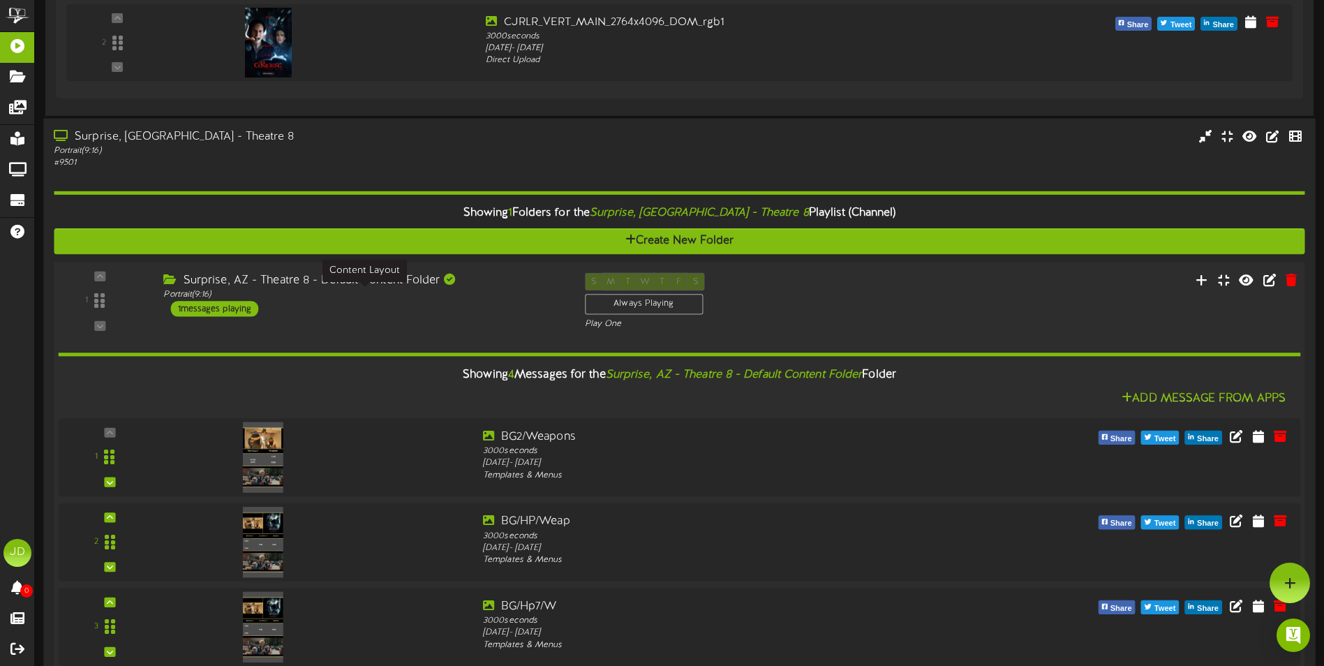
scroll to position [1170, 0]
